Goal: Find contact information: Find contact information

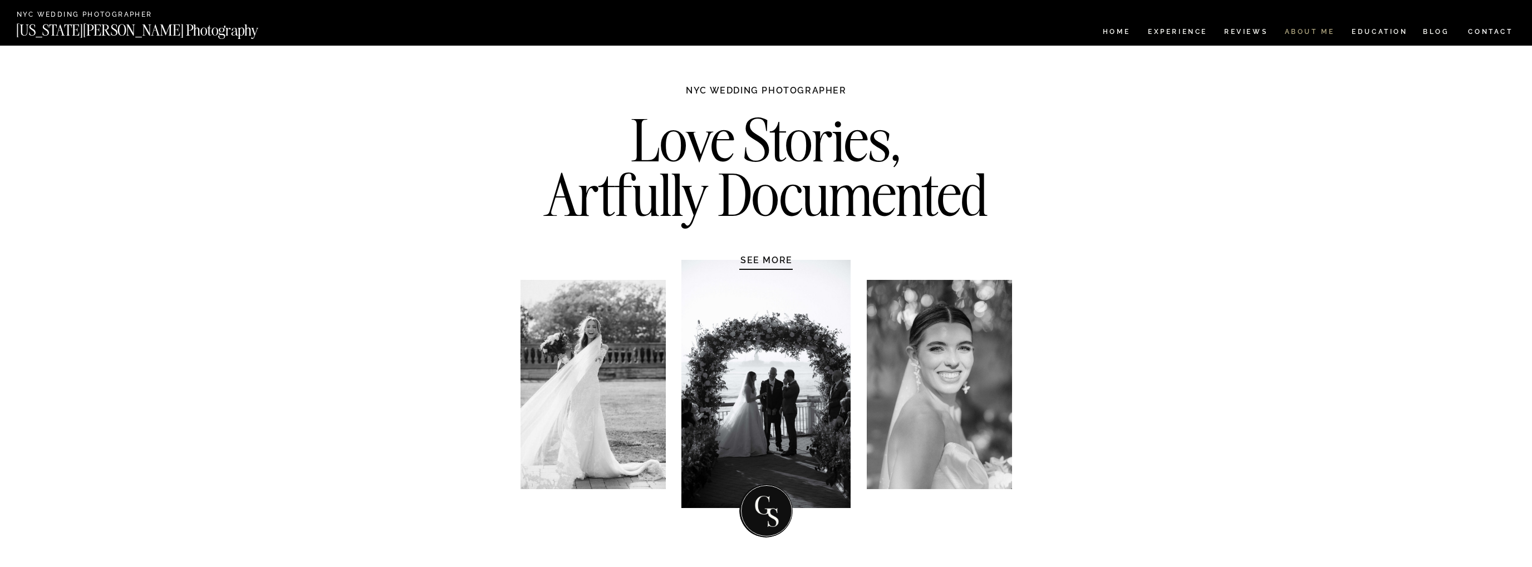
click at [1309, 37] on nav "ABOUT ME" at bounding box center [1309, 32] width 51 height 9
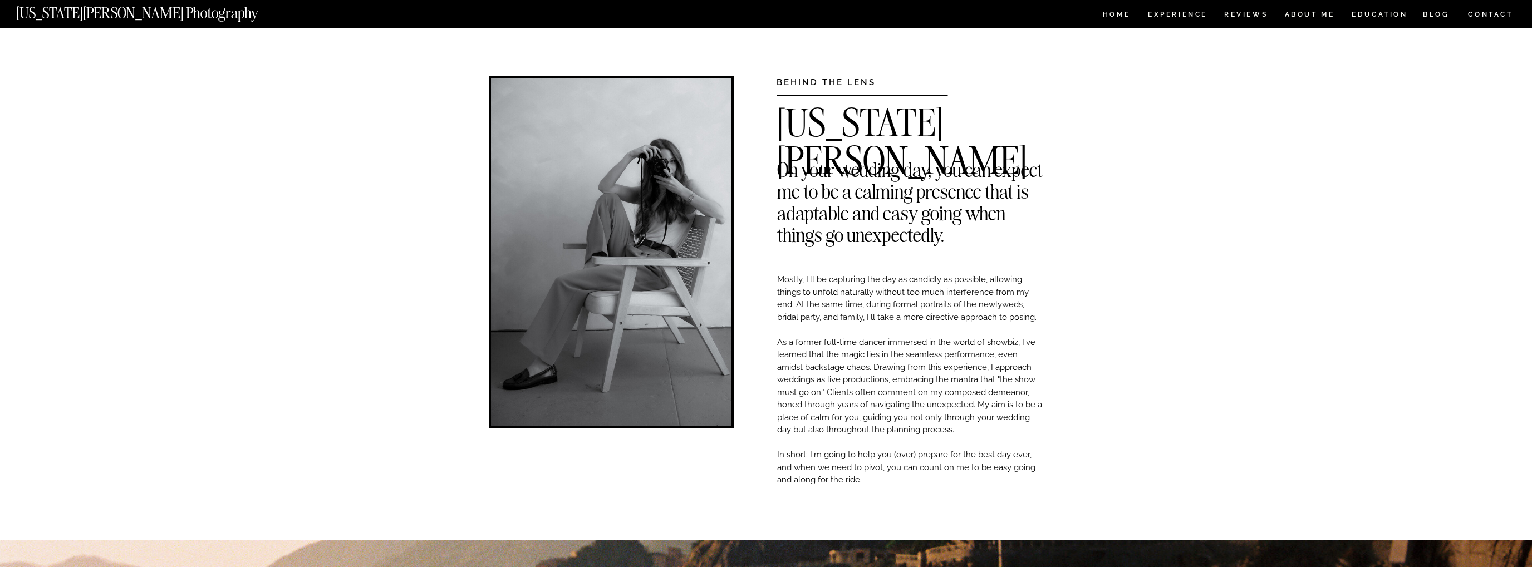
click at [1487, 17] on nav "CONTACT" at bounding box center [1490, 14] width 46 height 12
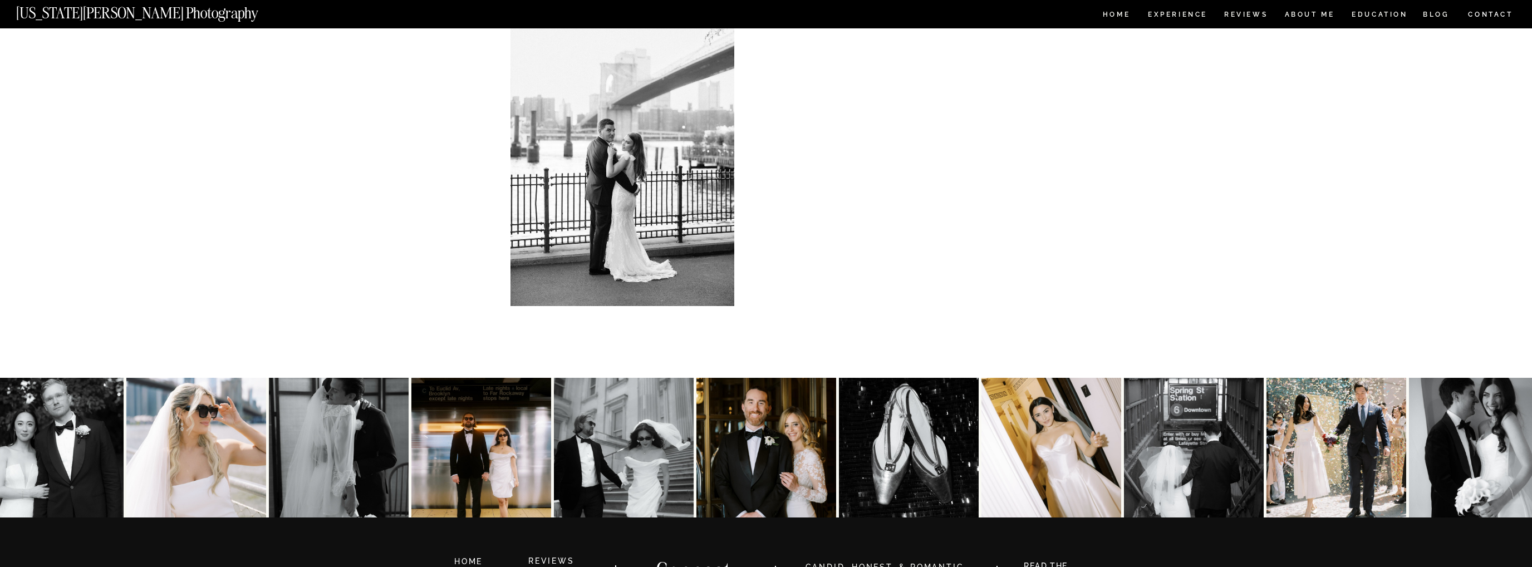
scroll to position [499, 0]
